Goal: Task Accomplishment & Management: Use online tool/utility

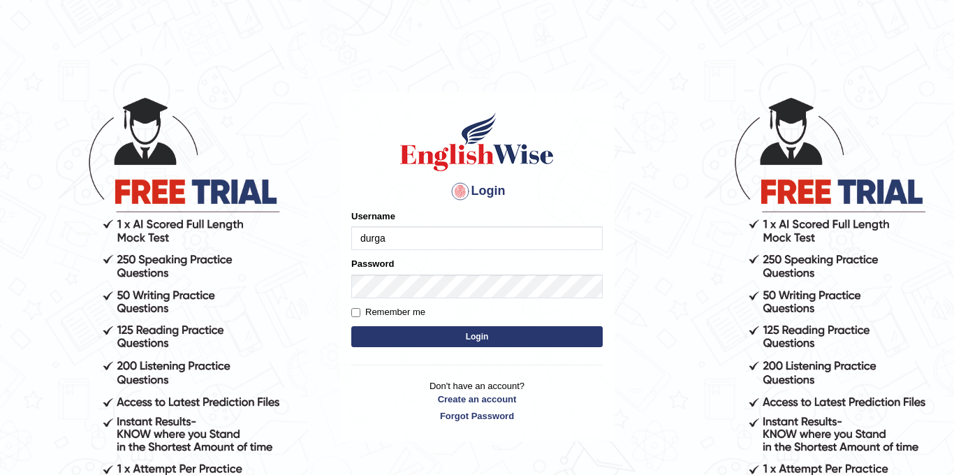
type input "durga_bk"
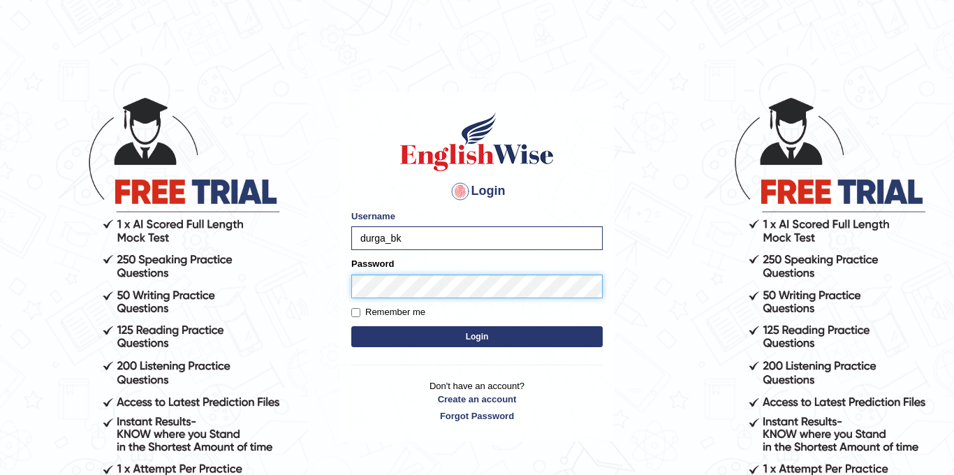
click at [351, 326] on button "Login" at bounding box center [476, 336] width 251 height 21
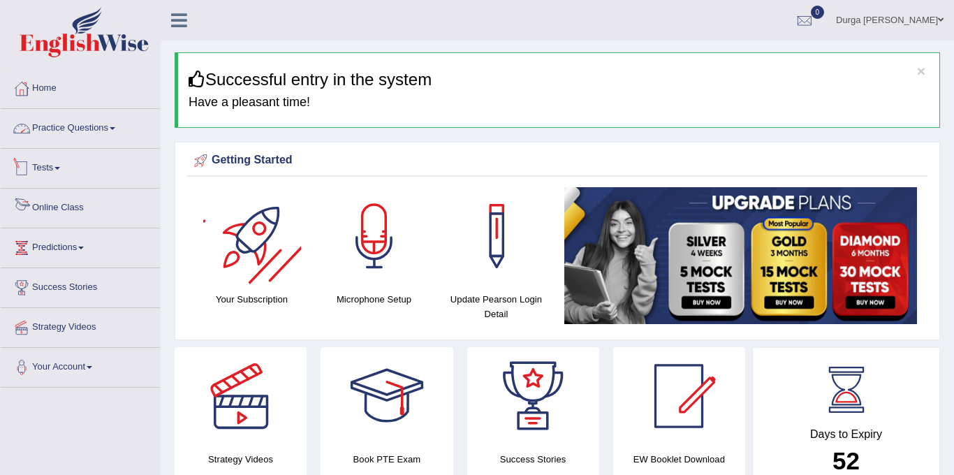
click at [71, 167] on link "Tests" at bounding box center [80, 166] width 159 height 35
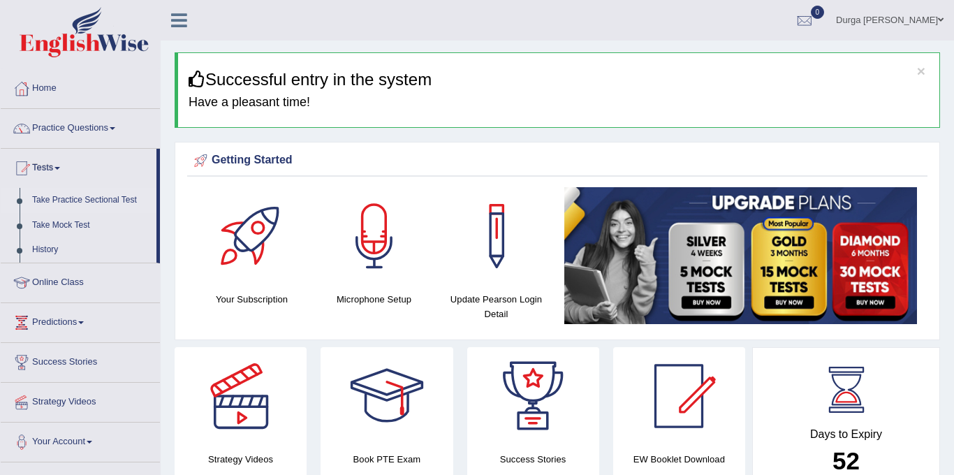
click at [80, 199] on link "Take Practice Sectional Test" at bounding box center [91, 200] width 131 height 25
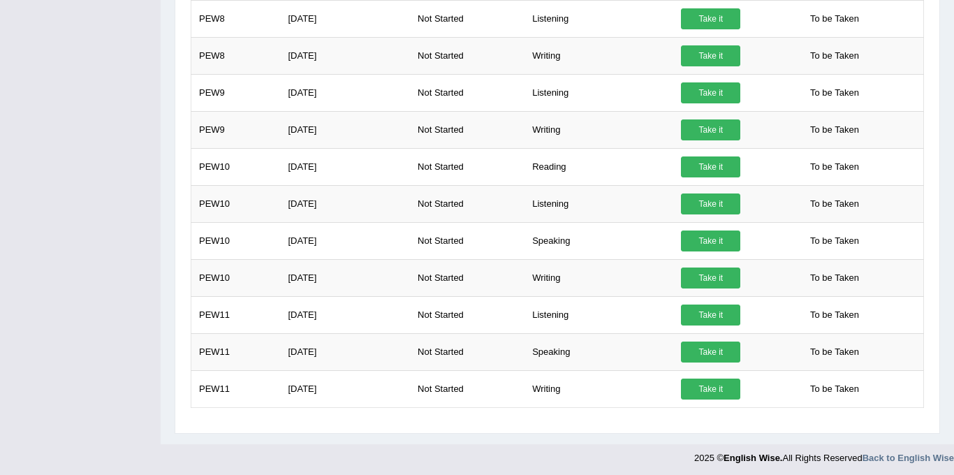
scroll to position [493, 0]
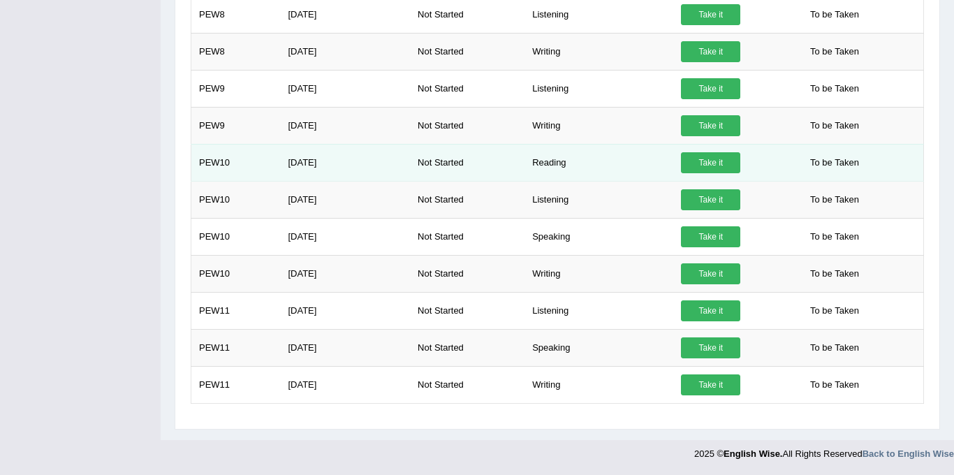
click at [713, 162] on link "Take it" at bounding box center [710, 162] width 59 height 21
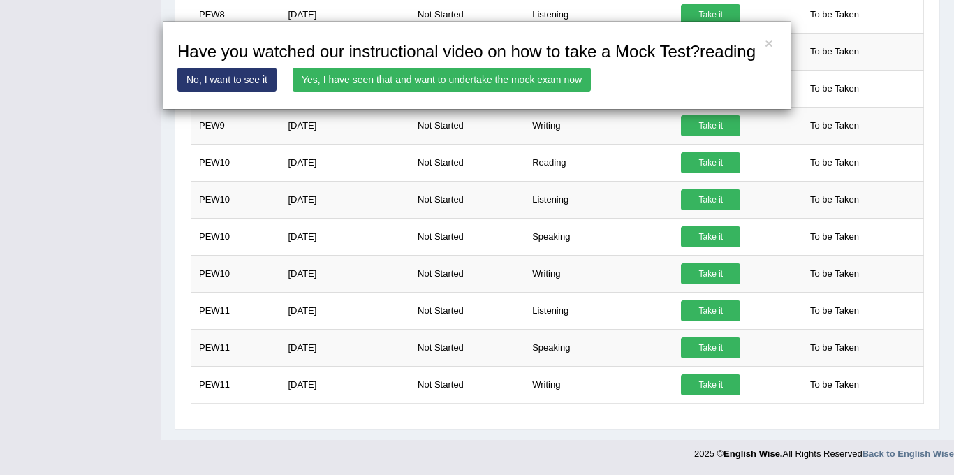
click at [500, 91] on link "Yes, I have seen that and want to undertake the mock exam now" at bounding box center [441, 80] width 298 height 24
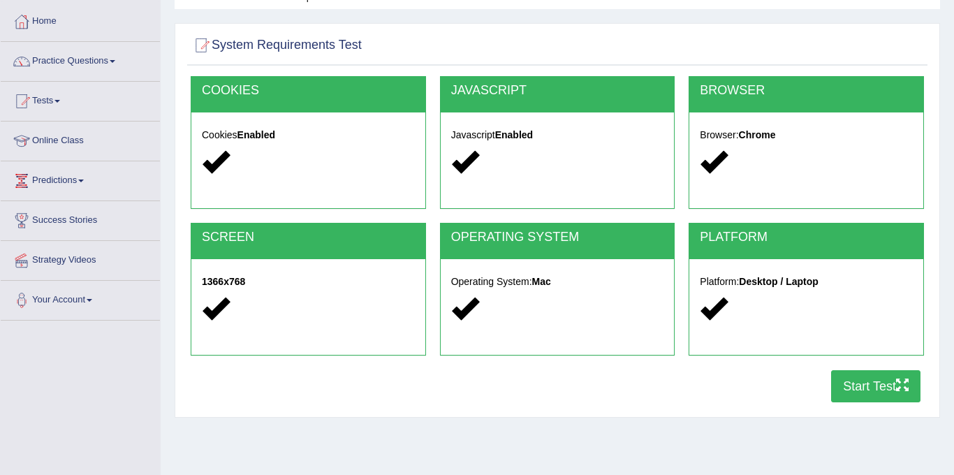
scroll to position [258, 0]
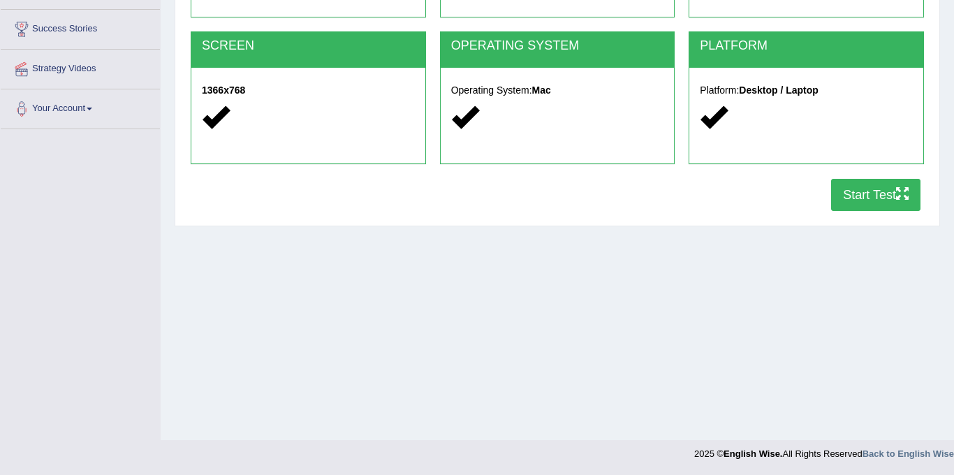
click at [884, 185] on button "Start Test" at bounding box center [875, 195] width 89 height 32
